Goal: Information Seeking & Learning: Learn about a topic

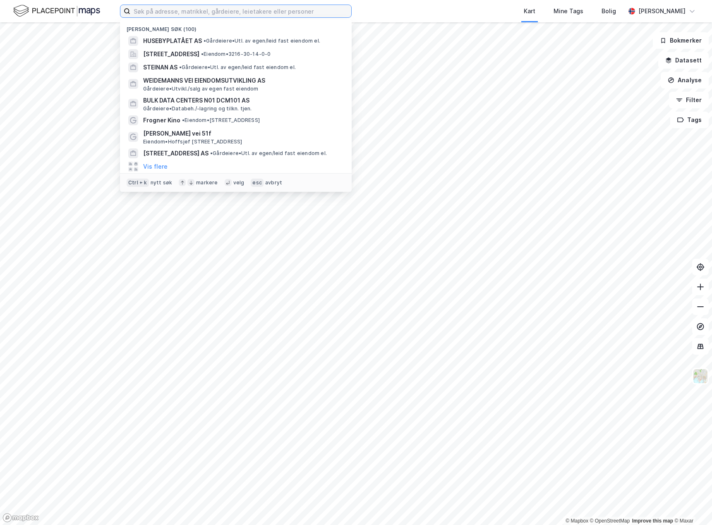
click at [221, 10] on input at bounding box center [240, 11] width 221 height 12
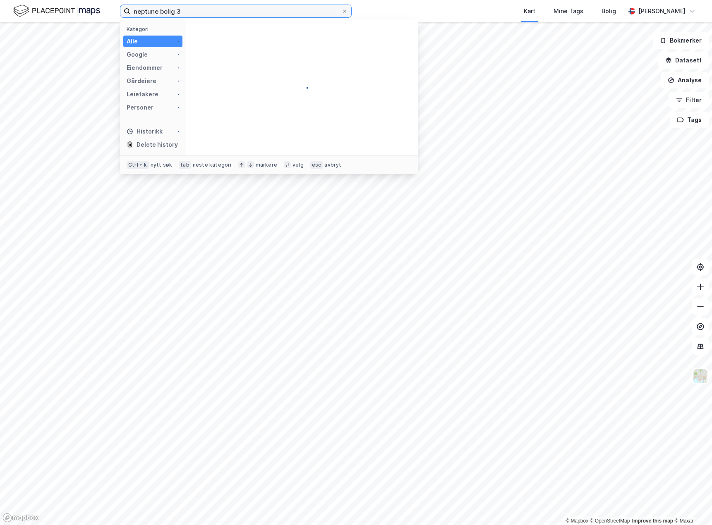
type input "neptune bolig 3"
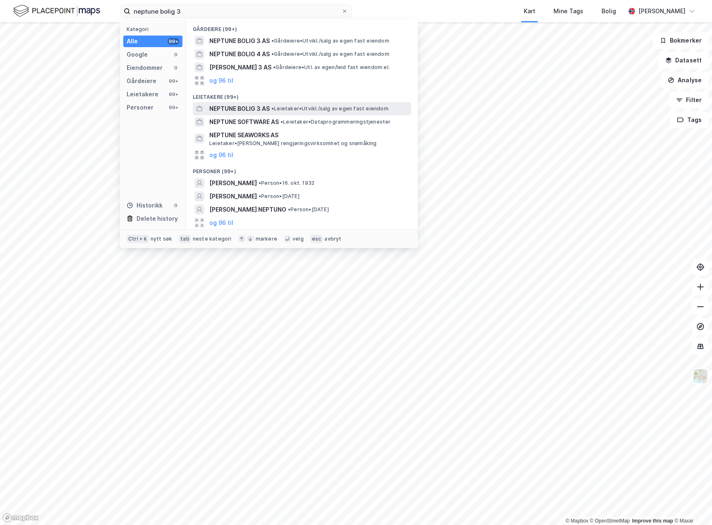
click at [303, 104] on div "NEPTUNE BOLIG 3 AS • Leietaker • [GEOGRAPHIC_DATA]/salg av egen fast eiendom" at bounding box center [309, 109] width 200 height 10
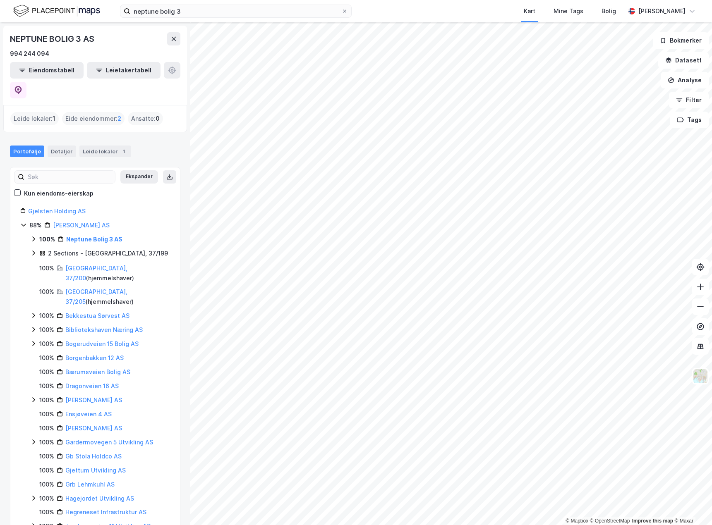
click at [35, 236] on icon at bounding box center [33, 239] width 7 height 7
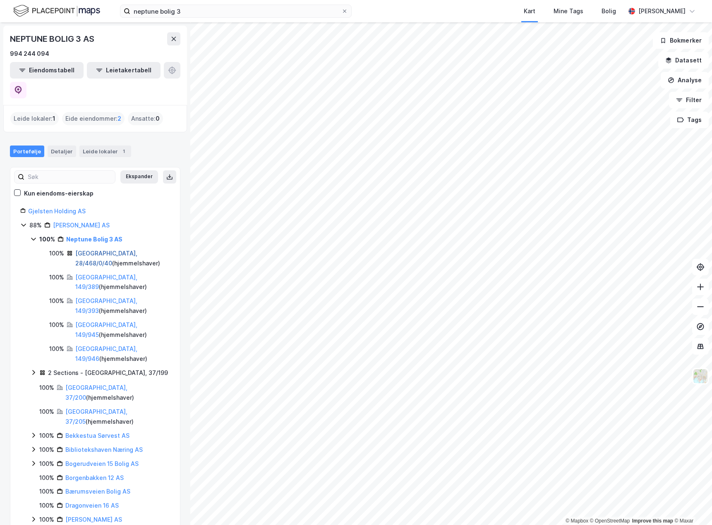
click at [104, 250] on link "[GEOGRAPHIC_DATA], 28/468/0/40" at bounding box center [106, 258] width 62 height 17
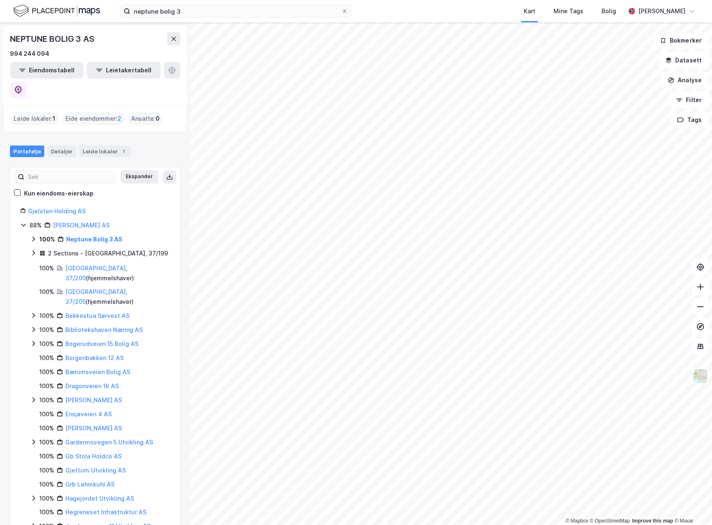
click at [35, 236] on icon at bounding box center [33, 239] width 7 height 7
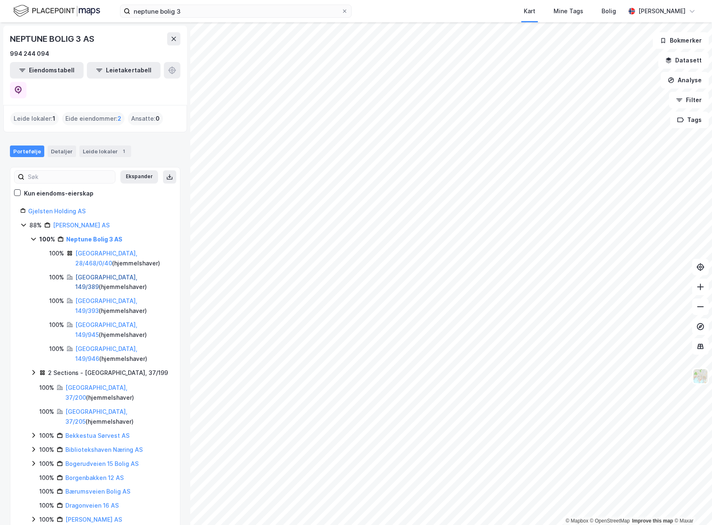
click at [98, 274] on link "[GEOGRAPHIC_DATA], 149/389" at bounding box center [106, 282] width 62 height 17
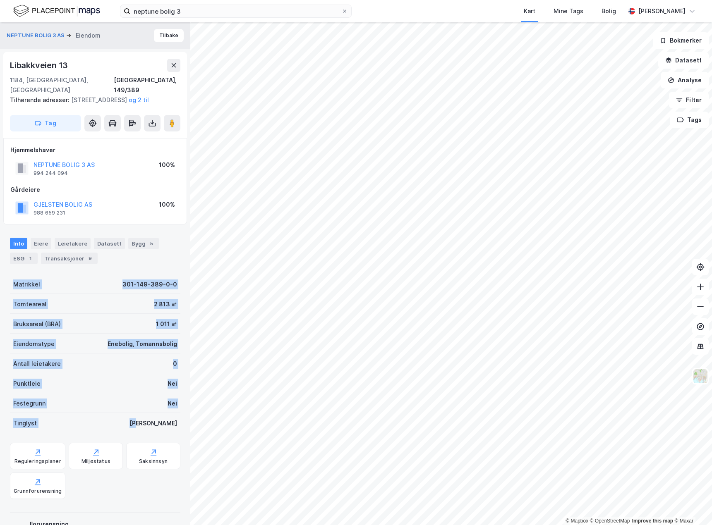
drag, startPoint x: 9, startPoint y: 280, endPoint x: 174, endPoint y: 426, distance: 220.4
click at [174, 426] on div "NEPTUNE BOLIG 3 AS Eiendom Tilbake [STREET_ADDRESS], 149/389 Tilhørende adresse…" at bounding box center [95, 273] width 190 height 503
drag, startPoint x: 174, startPoint y: 426, endPoint x: 6, endPoint y: 281, distance: 221.8
click at [6, 281] on div "NEPTUNE BOLIG 3 AS Eiendom Tilbake [STREET_ADDRESS], 149/389 Tilhørende adresse…" at bounding box center [95, 273] width 190 height 503
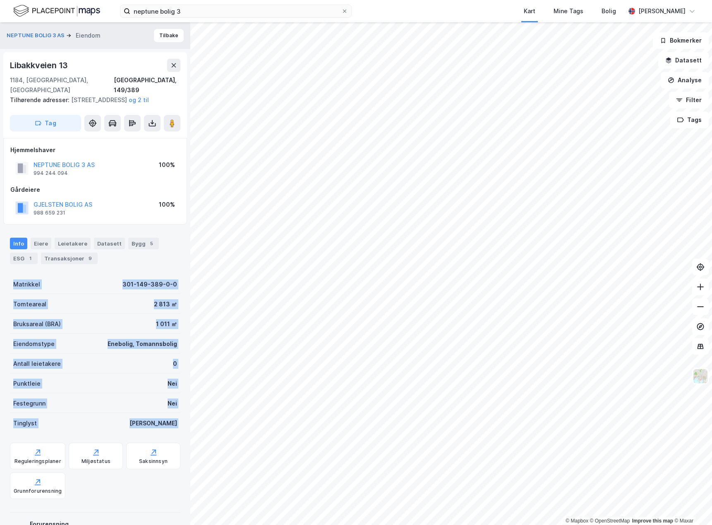
click at [9, 283] on div "NEPTUNE BOLIG 3 AS Eiendom Tilbake [STREET_ADDRESS], 149/389 Tilhørende adresse…" at bounding box center [95, 273] width 190 height 503
drag, startPoint x: 9, startPoint y: 283, endPoint x: 50, endPoint y: 307, distance: 47.8
click at [50, 307] on div "NEPTUNE BOLIG 3 AS Eiendom Tilbake [STREET_ADDRESS], 149/389 Tilhørende adresse…" at bounding box center [95, 273] width 190 height 503
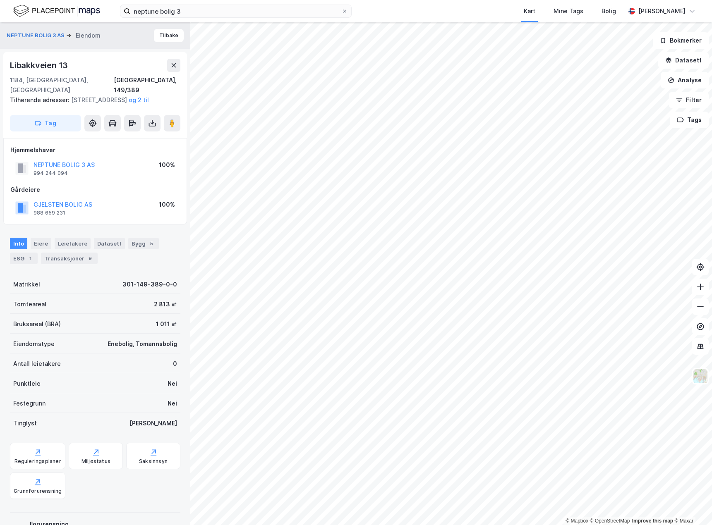
click at [26, 291] on div "Matrikkel 301-149-389-0-0" at bounding box center [95, 284] width 170 height 20
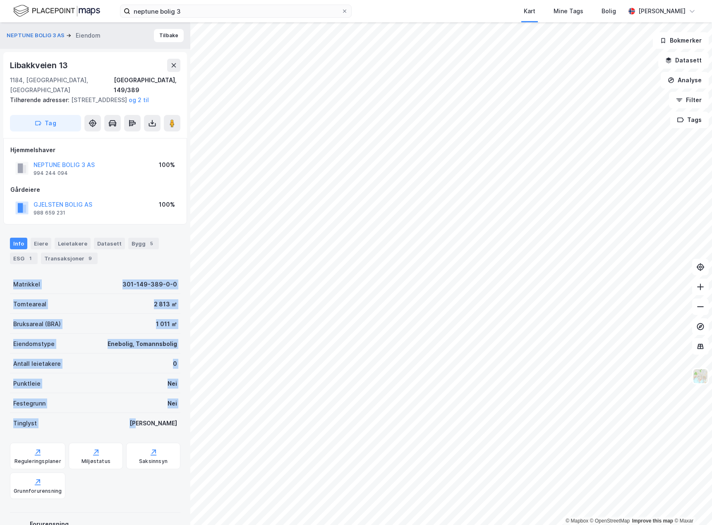
drag, startPoint x: 12, startPoint y: 284, endPoint x: 174, endPoint y: 433, distance: 220.2
click at [174, 433] on div "NEPTUNE BOLIG 3 AS Eiendom Tilbake [STREET_ADDRESS], 149/389 Tilhørende adresse…" at bounding box center [95, 273] width 190 height 503
click at [170, 430] on div "Tinglyst Ja" at bounding box center [95, 423] width 170 height 20
drag, startPoint x: 170, startPoint y: 430, endPoint x: 10, endPoint y: 283, distance: 218.2
click at [10, 283] on div "NEPTUNE BOLIG 3 AS Eiendom Tilbake [STREET_ADDRESS], 149/389 Tilhørende adresse…" at bounding box center [95, 273] width 190 height 503
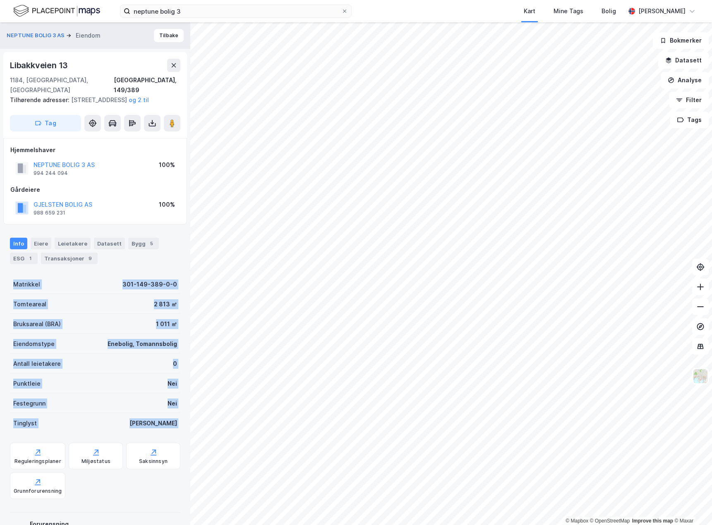
click at [10, 283] on div "NEPTUNE BOLIG 3 AS Eiendom Tilbake [STREET_ADDRESS], 149/389 Tilhørende adresse…" at bounding box center [95, 273] width 190 height 503
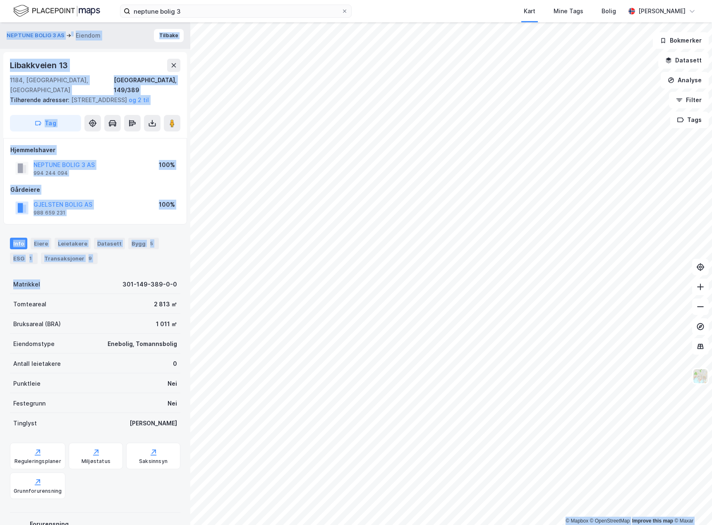
drag, startPoint x: 10, startPoint y: 283, endPoint x: 181, endPoint y: 425, distance: 222.7
click at [184, 426] on div "NEPTUNE BOLIG 3 AS Eiendom Tilbake [STREET_ADDRESS], 149/389 Tilhørende adresse…" at bounding box center [95, 273] width 190 height 503
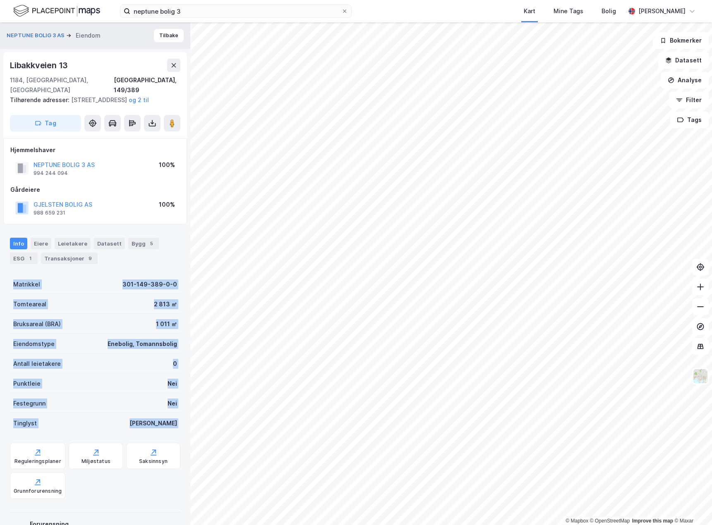
click at [175, 423] on div "NEPTUNE BOLIG 3 AS Eiendom Tilbake [STREET_ADDRESS], 149/389 Tilhørende adresse…" at bounding box center [95, 273] width 190 height 503
drag, startPoint x: 175, startPoint y: 423, endPoint x: 24, endPoint y: 286, distance: 204.5
click at [24, 286] on div "NEPTUNE BOLIG 3 AS Eiendom Tilbake [STREET_ADDRESS], 149/389 Tilhørende adresse…" at bounding box center [95, 273] width 190 height 503
click at [24, 286] on div "Matrikkel" at bounding box center [26, 285] width 27 height 10
drag, startPoint x: 24, startPoint y: 286, endPoint x: 168, endPoint y: 422, distance: 198.5
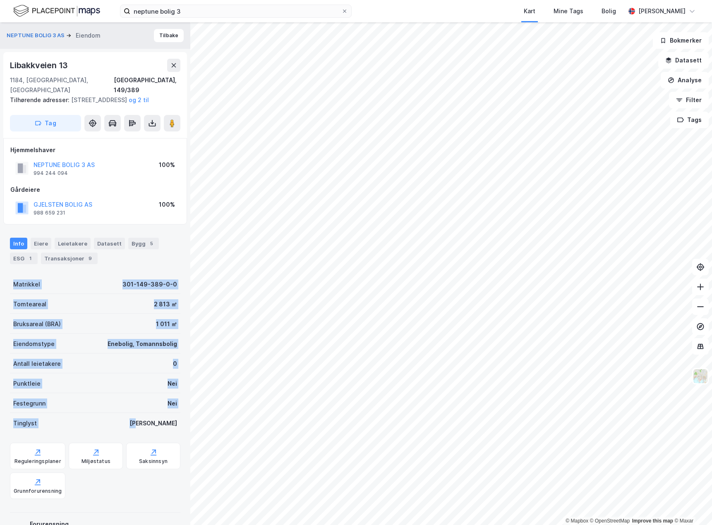
click at [168, 422] on div "Matrikkel 301-149-389-0-0 Tomteareal 2 813 ㎡ Bruksareal (BRA) 1 011 ㎡ Eiendomst…" at bounding box center [95, 353] width 170 height 159
click at [169, 422] on div "[PERSON_NAME]" at bounding box center [154, 424] width 48 height 10
click at [165, 421] on div "[PERSON_NAME]" at bounding box center [154, 424] width 48 height 10
click at [173, 427] on div "Tinglyst Ja" at bounding box center [95, 423] width 170 height 20
drag, startPoint x: 173, startPoint y: 427, endPoint x: 21, endPoint y: 281, distance: 211.0
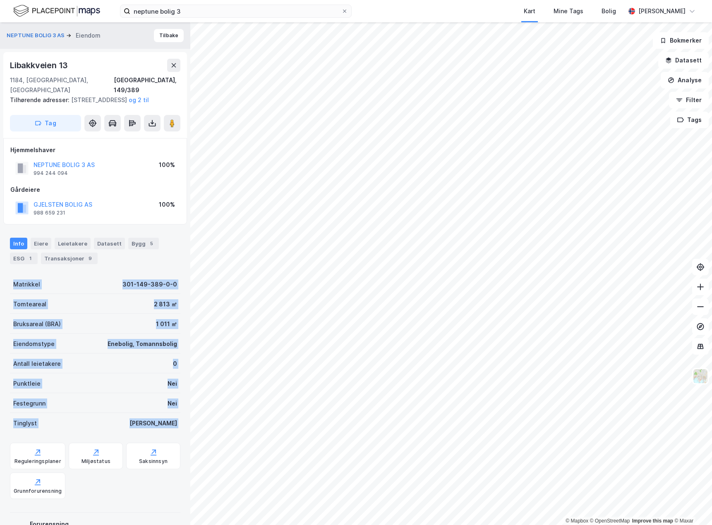
click at [21, 281] on div "Matrikkel 301-149-389-0-0 Tomteareal 2 813 ㎡ Bruksareal (BRA) 1 011 ㎡ Eiendomst…" at bounding box center [95, 353] width 170 height 159
click at [21, 281] on div "Matrikkel" at bounding box center [26, 285] width 27 height 10
drag, startPoint x: 21, startPoint y: 281, endPoint x: 178, endPoint y: 428, distance: 215.1
click at [178, 428] on div "NEPTUNE BOLIG 3 AS Eiendom Tilbake [STREET_ADDRESS], 149/389 Tilhørende adresse…" at bounding box center [95, 273] width 190 height 503
click at [177, 428] on div "NEPTUNE BOLIG 3 AS Eiendom Tilbake [STREET_ADDRESS], 149/389 Tilhørende adresse…" at bounding box center [95, 273] width 190 height 503
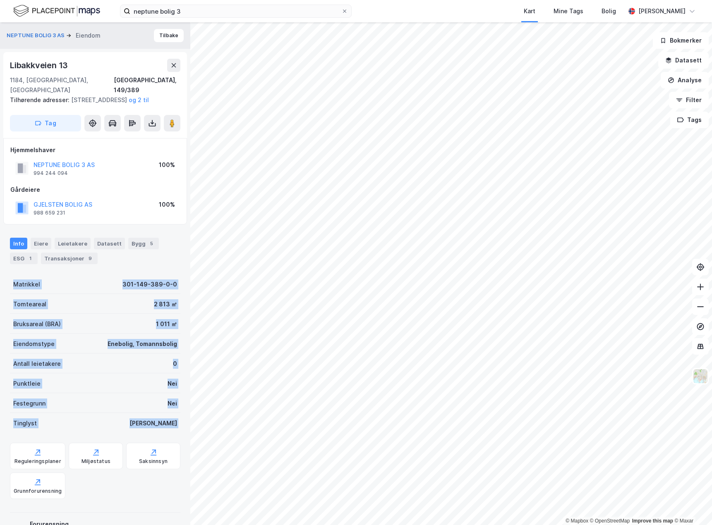
drag, startPoint x: 176, startPoint y: 428, endPoint x: 17, endPoint y: 285, distance: 214.2
click at [17, 285] on div "NEPTUNE BOLIG 3 AS Eiendom Tilbake [STREET_ADDRESS], 149/389 Tilhørende adresse…" at bounding box center [95, 273] width 190 height 503
click at [17, 285] on div "Matrikkel" at bounding box center [26, 285] width 27 height 10
drag, startPoint x: 17, startPoint y: 285, endPoint x: 174, endPoint y: 423, distance: 209.0
click at [174, 423] on div "Matrikkel 301-149-389-0-0 Tomteareal 2 813 ㎡ Bruksareal (BRA) 1 011 ㎡ Eiendomst…" at bounding box center [95, 353] width 170 height 159
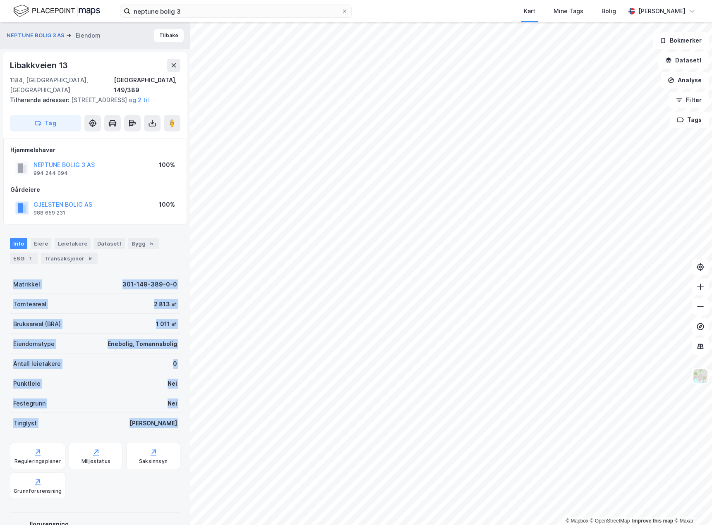
click at [174, 423] on div "Tinglyst Ja" at bounding box center [95, 423] width 170 height 20
drag, startPoint x: 174, startPoint y: 423, endPoint x: 24, endPoint y: 285, distance: 204.4
click at [24, 286] on div "Matrikkel 301-149-389-0-0 Tomteareal 2 813 ㎡ Bruksareal (BRA) 1 011 ㎡ Eiendomst…" at bounding box center [95, 353] width 170 height 159
click at [24, 285] on div "Matrikkel" at bounding box center [26, 285] width 27 height 10
drag, startPoint x: 24, startPoint y: 285, endPoint x: 164, endPoint y: 419, distance: 194.6
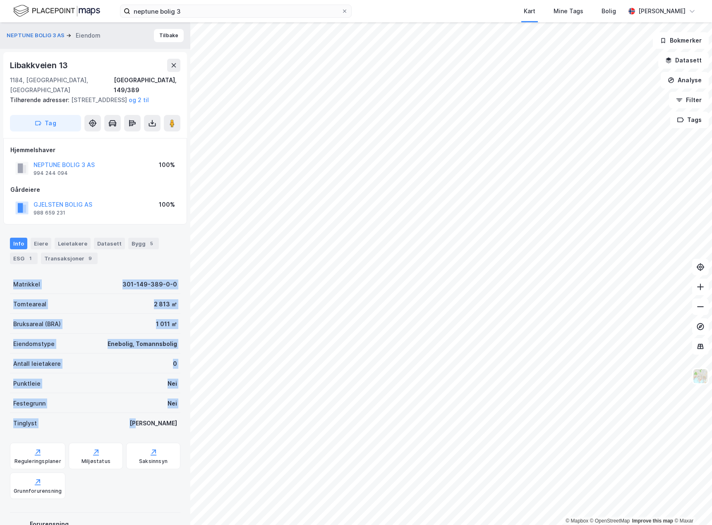
click at [164, 419] on div "Matrikkel 301-149-389-0-0 Tomteareal 2 813 ㎡ Bruksareal (BRA) 1 011 ㎡ Eiendomst…" at bounding box center [95, 353] width 170 height 159
click at [165, 419] on div "[PERSON_NAME]" at bounding box center [154, 424] width 48 height 10
drag, startPoint x: 166, startPoint y: 422, endPoint x: 7, endPoint y: 273, distance: 217.5
click at [7, 273] on div "NEPTUNE BOLIG 3 AS Eiendom Tilbake [STREET_ADDRESS], 149/389 Tilhørende adresse…" at bounding box center [95, 273] width 190 height 503
click at [14, 283] on div "Matrikkel" at bounding box center [26, 285] width 27 height 10
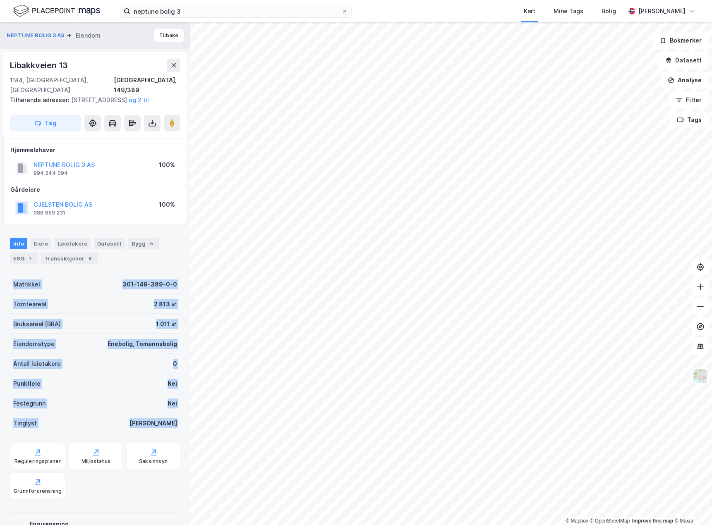
drag, startPoint x: 14, startPoint y: 283, endPoint x: 176, endPoint y: 420, distance: 211.9
click at [176, 420] on div "NEPTUNE BOLIG 3 AS Eiendom Tilbake [STREET_ADDRESS], 149/389 Tilhørende adresse…" at bounding box center [95, 273] width 190 height 503
drag, startPoint x: 172, startPoint y: 420, endPoint x: 13, endPoint y: 279, distance: 212.5
click at [13, 279] on div "NEPTUNE BOLIG 3 AS Eiendom Tilbake [STREET_ADDRESS], 149/389 Tilhørende adresse…" at bounding box center [95, 273] width 190 height 503
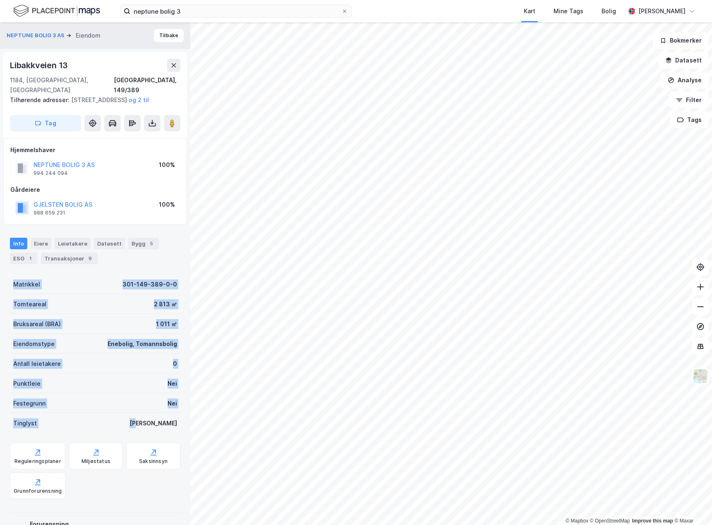
click at [13, 279] on div "Matrikkel 301-149-389-0-0" at bounding box center [95, 284] width 170 height 20
drag, startPoint x: 13, startPoint y: 279, endPoint x: 175, endPoint y: 422, distance: 215.8
click at [175, 422] on div "NEPTUNE BOLIG 3 AS Eiendom Tilbake [STREET_ADDRESS], 149/389 Tilhørende adresse…" at bounding box center [95, 273] width 190 height 503
drag, startPoint x: 175, startPoint y: 422, endPoint x: 23, endPoint y: 295, distance: 198.3
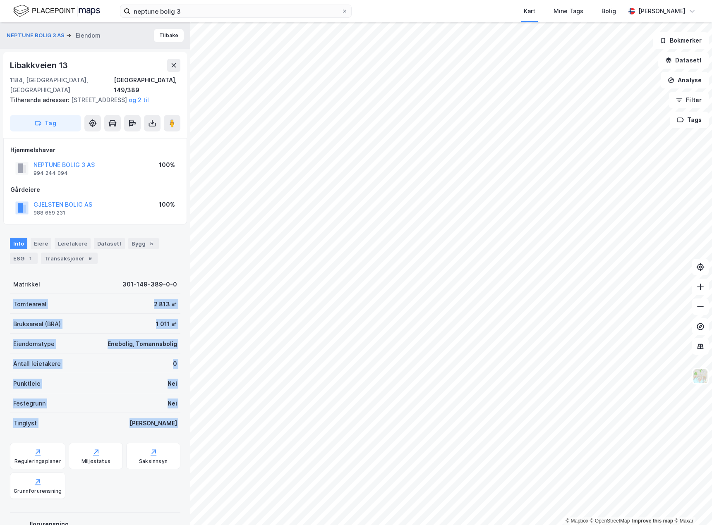
click at [23, 295] on div "NEPTUNE BOLIG 3 AS Eiendom Tilbake [STREET_ADDRESS], 149/389 Tilhørende adresse…" at bounding box center [95, 273] width 190 height 503
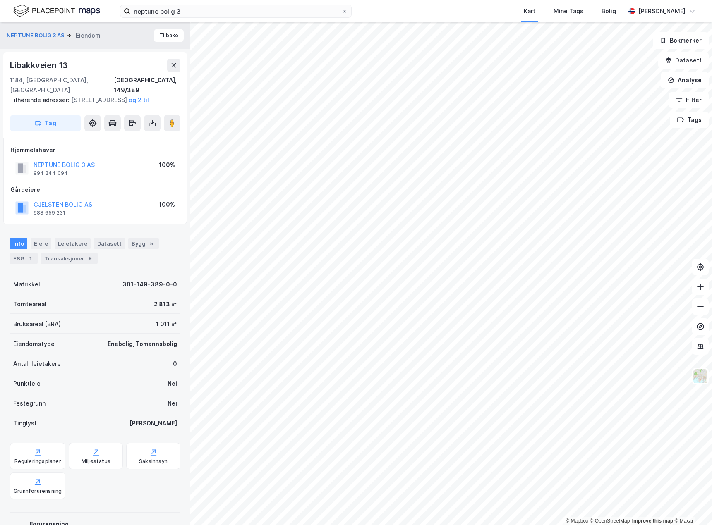
click at [23, 284] on div "Matrikkel" at bounding box center [26, 285] width 27 height 10
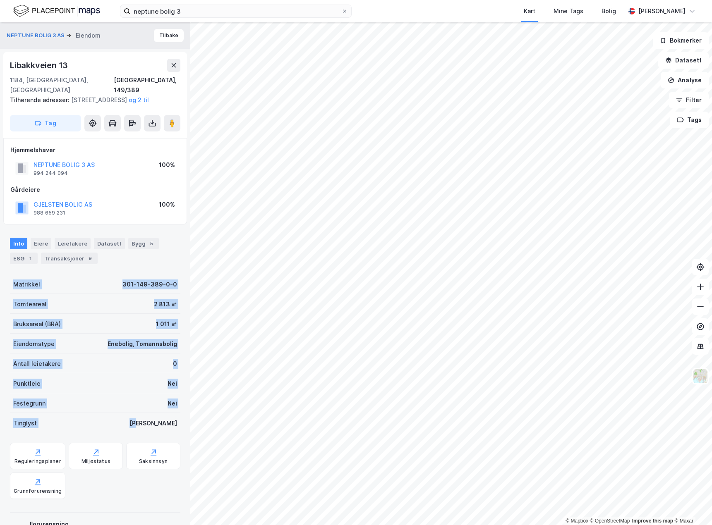
drag, startPoint x: 23, startPoint y: 284, endPoint x: 163, endPoint y: 415, distance: 191.5
click at [163, 415] on div "Matrikkel 301-149-389-0-0 Tomteareal 2 813 ㎡ Bruksareal (BRA) 1 011 ㎡ Eiendomst…" at bounding box center [95, 353] width 170 height 159
click at [163, 414] on div "Tinglyst Ja" at bounding box center [95, 423] width 170 height 20
click at [131, 387] on div "Punktleie Nei" at bounding box center [95, 384] width 170 height 20
